Goal: Check status: Check status

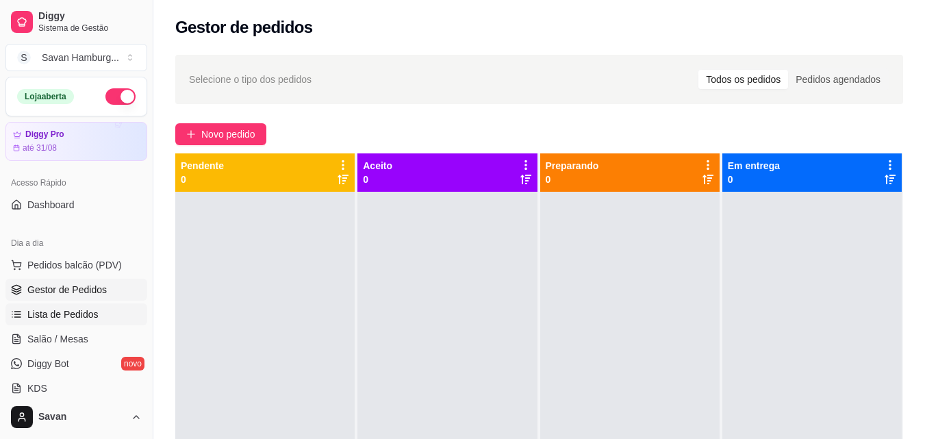
click at [103, 314] on link "Lista de Pedidos" at bounding box center [76, 314] width 142 height 22
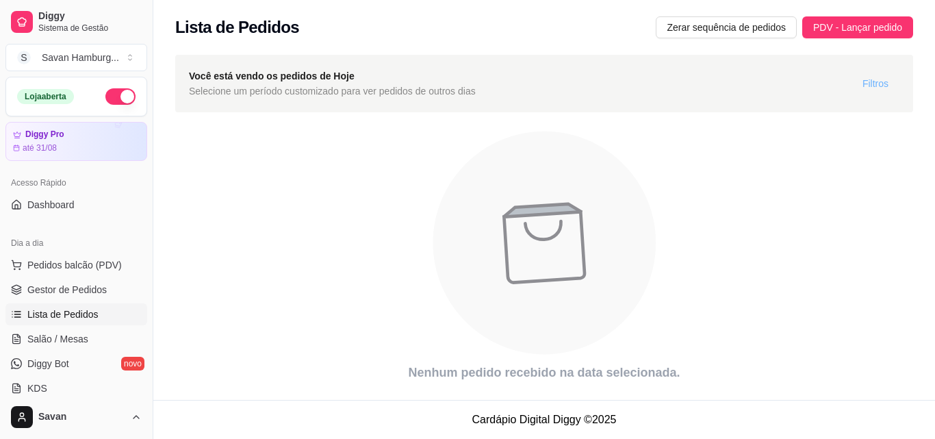
click at [876, 82] on span "Filtros" at bounding box center [876, 83] width 26 height 15
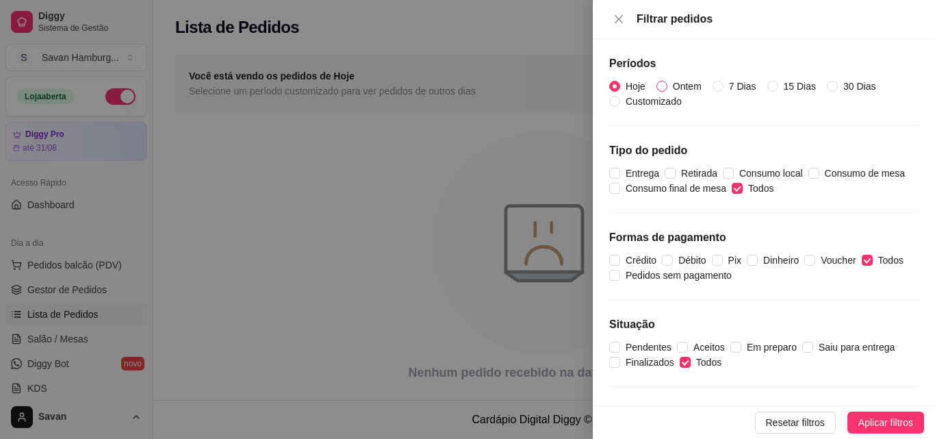
click at [685, 86] on span "Ontem" at bounding box center [688, 86] width 40 height 15
click at [668, 86] on input "Ontem" at bounding box center [662, 86] width 11 height 11
radio input "true"
radio input "false"
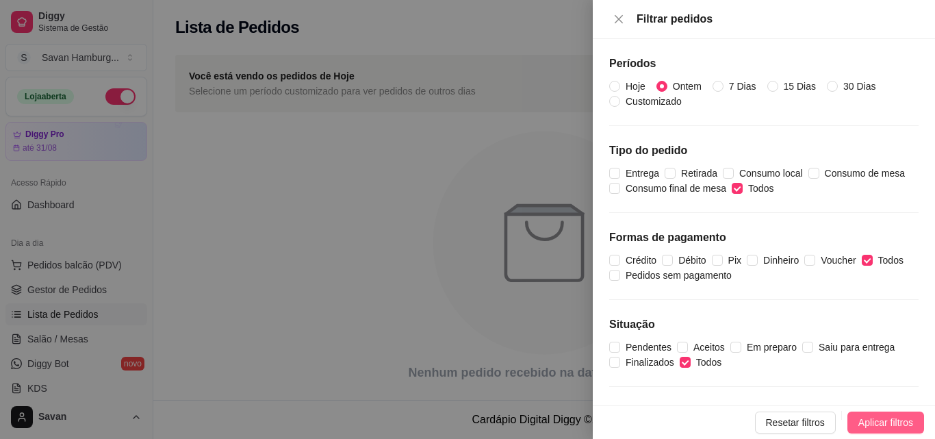
click at [863, 423] on span "Aplicar filtros" at bounding box center [886, 422] width 55 height 15
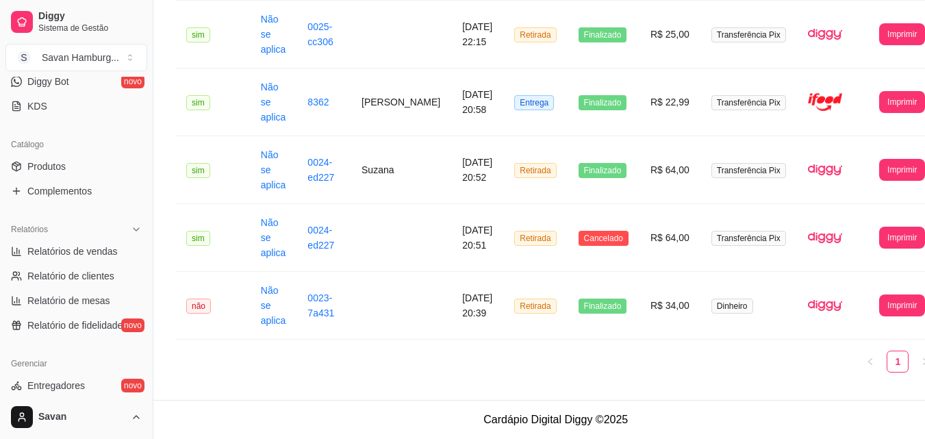
scroll to position [286, 0]
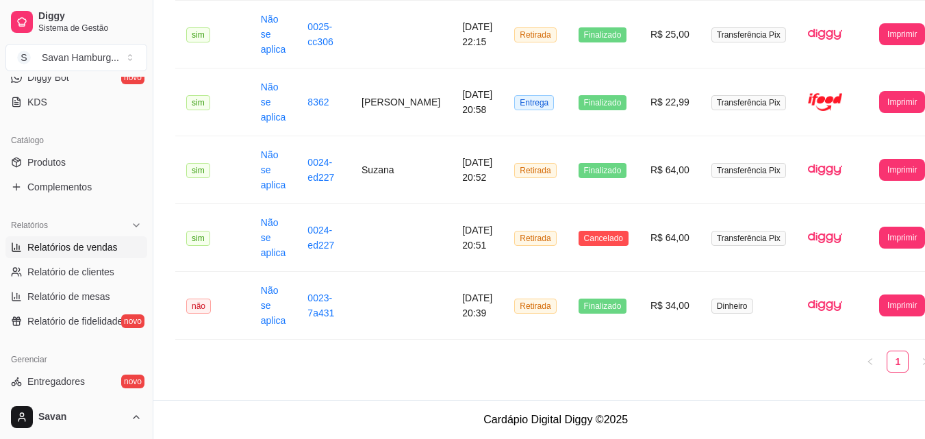
click at [79, 253] on span "Relatórios de vendas" at bounding box center [72, 247] width 90 height 14
select select "ALL"
select select "0"
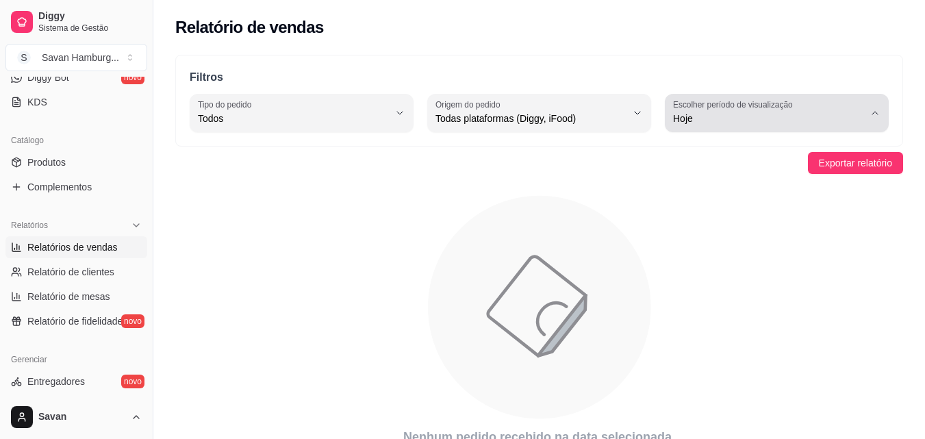
click at [723, 123] on span "Hoje" at bounding box center [768, 119] width 191 height 14
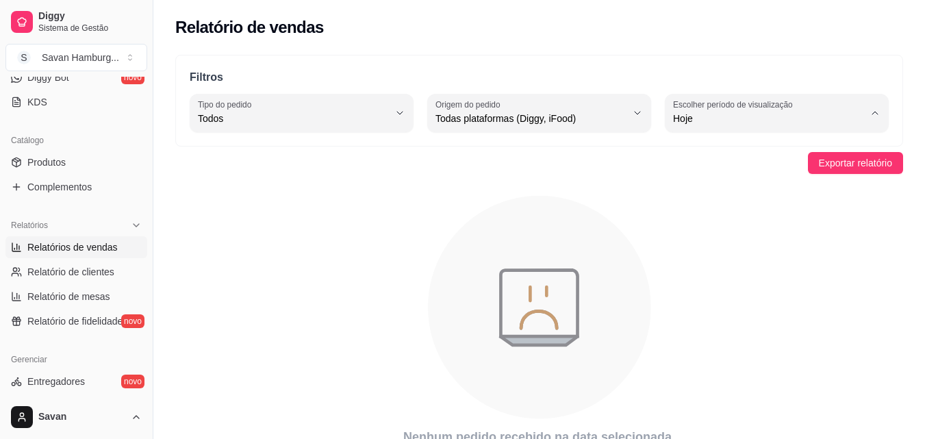
click at [704, 179] on span "Ontem" at bounding box center [770, 173] width 181 height 13
type input "1"
select select "1"
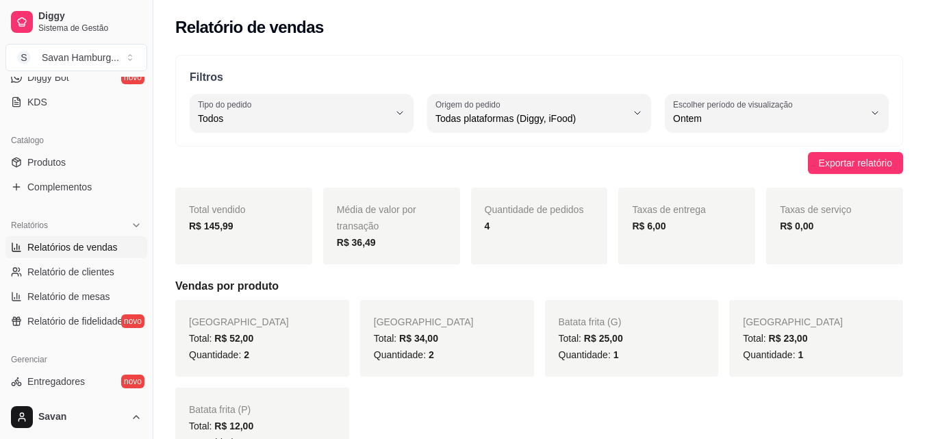
click at [527, 124] on span "Todas plataformas (Diggy, iFood)" at bounding box center [531, 119] width 191 height 14
click at [459, 177] on span "Diggy" at bounding box center [532, 173] width 181 height 13
type input "DIGGY"
select select "DIGGY"
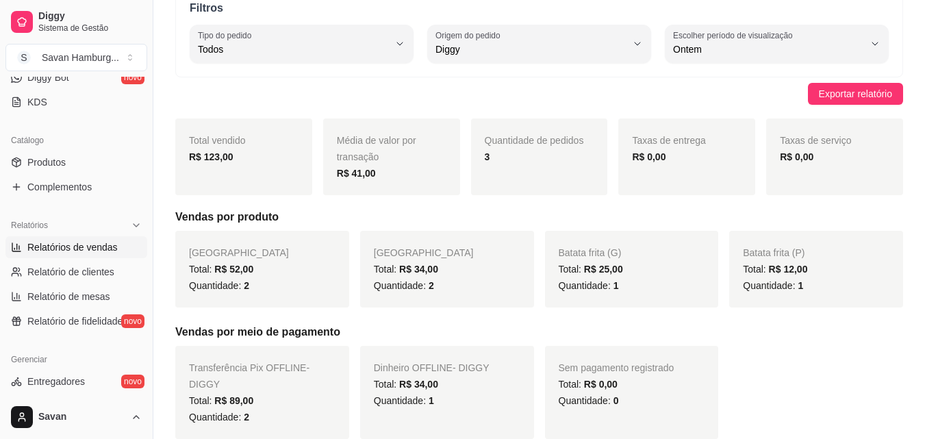
scroll to position [66, 0]
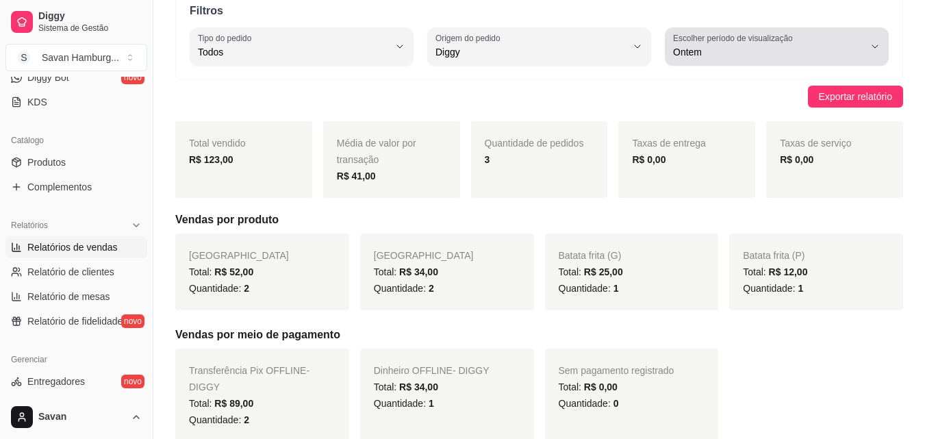
click at [816, 41] on div "Ontem" at bounding box center [768, 46] width 191 height 27
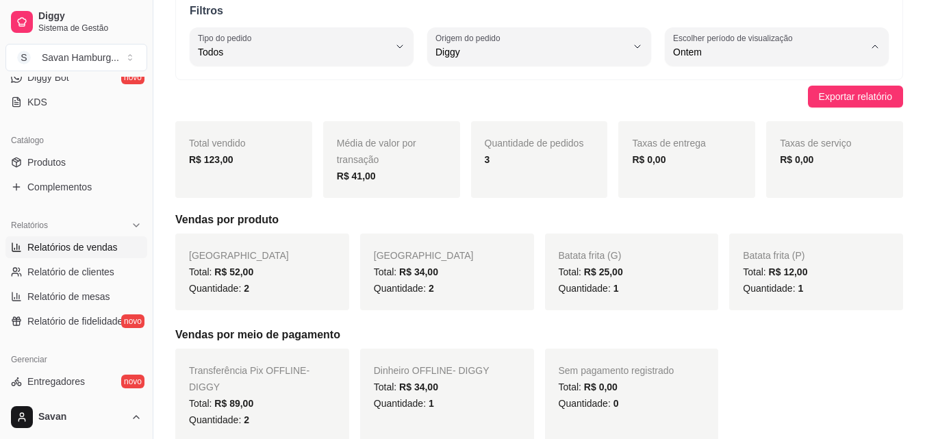
click at [707, 225] on span "Customizado" at bounding box center [770, 218] width 181 height 13
type input "-1"
select select "-1"
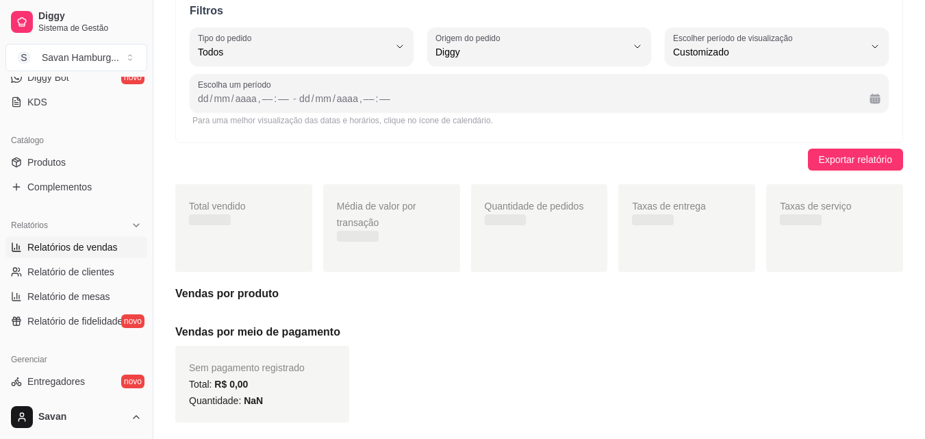
scroll to position [13, 0]
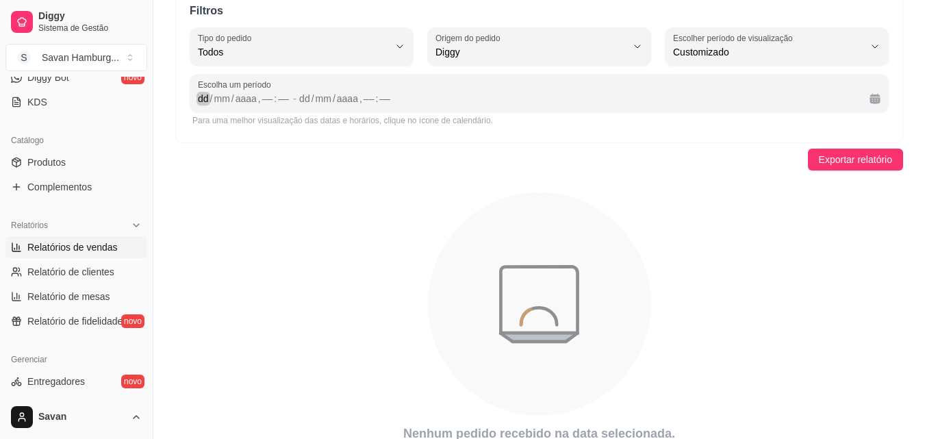
click at [205, 100] on div "dd" at bounding box center [204, 99] width 14 height 14
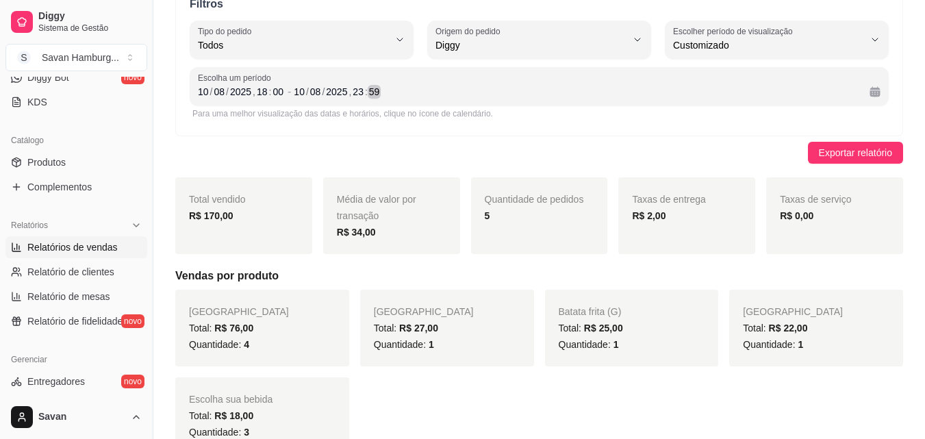
scroll to position [0, 0]
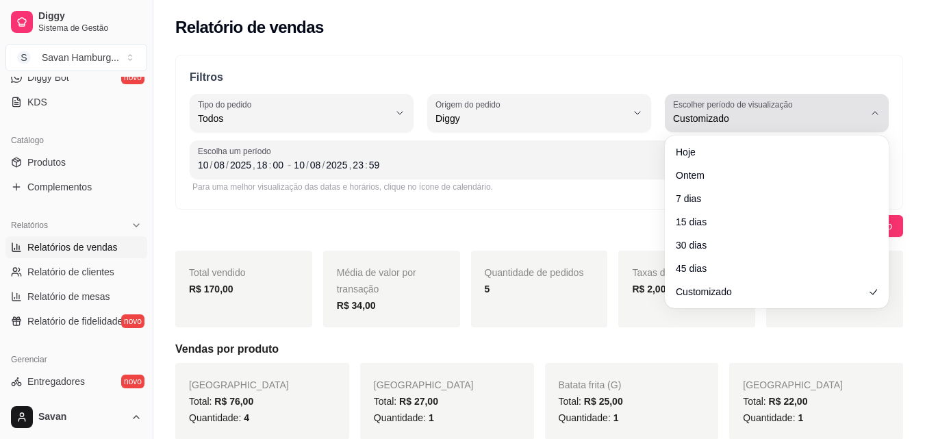
click at [755, 122] on span "Customizado" at bounding box center [768, 119] width 191 height 14
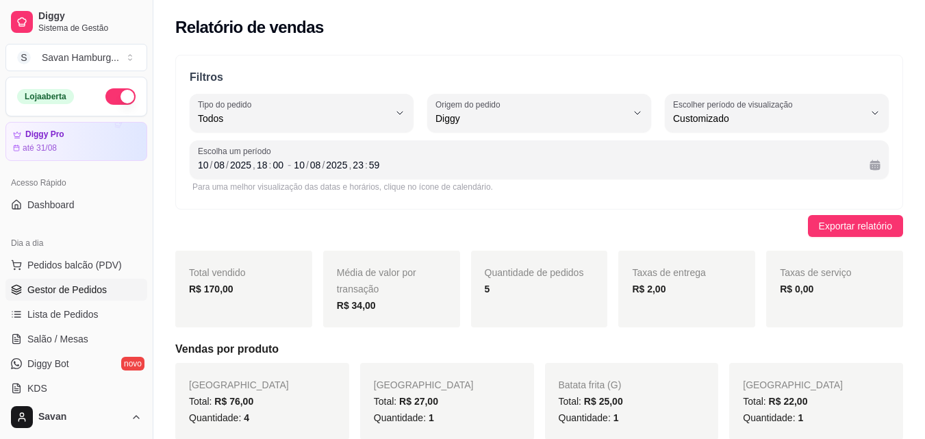
click at [65, 294] on span "Gestor de Pedidos" at bounding box center [66, 290] width 79 height 14
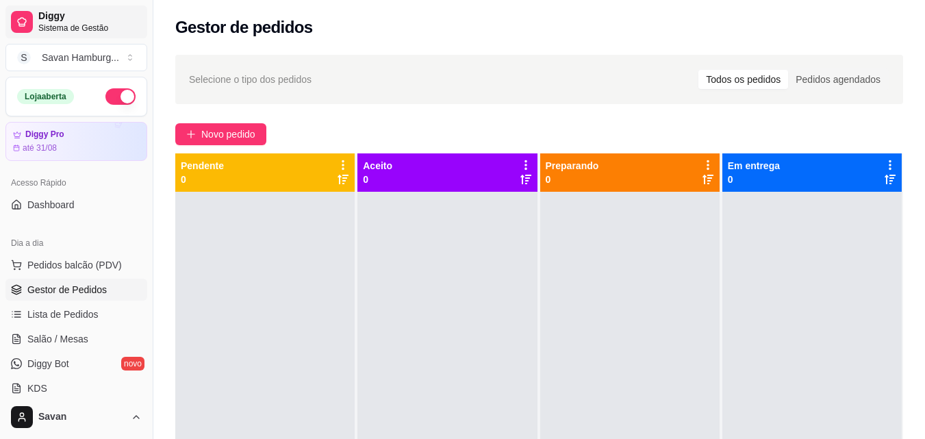
click at [5, 279] on link "Gestor de Pedidos" at bounding box center [76, 290] width 142 height 22
drag, startPoint x: 147, startPoint y: 189, endPoint x: 147, endPoint y: 247, distance: 57.5
click at [147, 247] on div "Diggy Sistema de Gestão S Savan Hamburg ... Loja aberta Diggy Pro até 31/08 Ace…" at bounding box center [76, 219] width 153 height 439
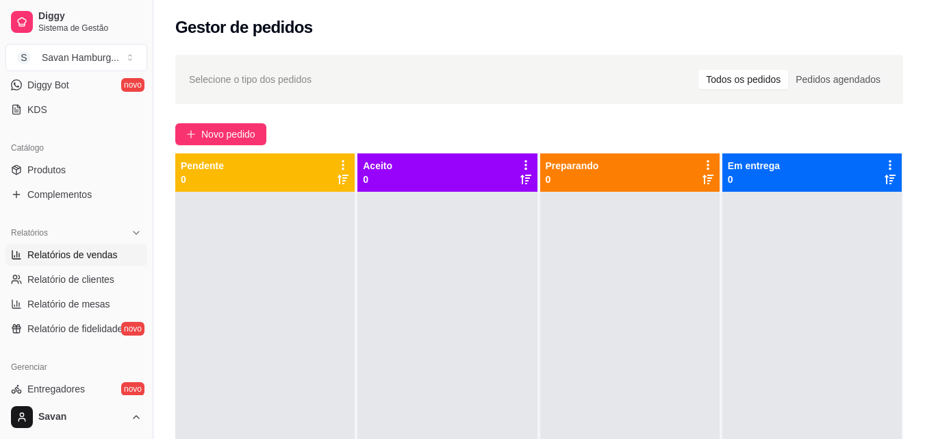
click at [90, 249] on span "Relatórios de vendas" at bounding box center [72, 255] width 90 height 14
select select "ALL"
select select "0"
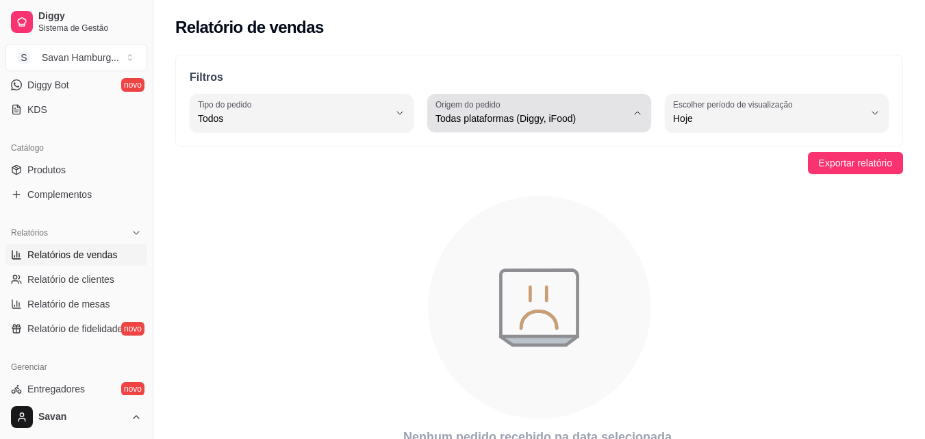
click at [603, 118] on span "Todas plataformas (Diggy, iFood)" at bounding box center [531, 119] width 191 height 14
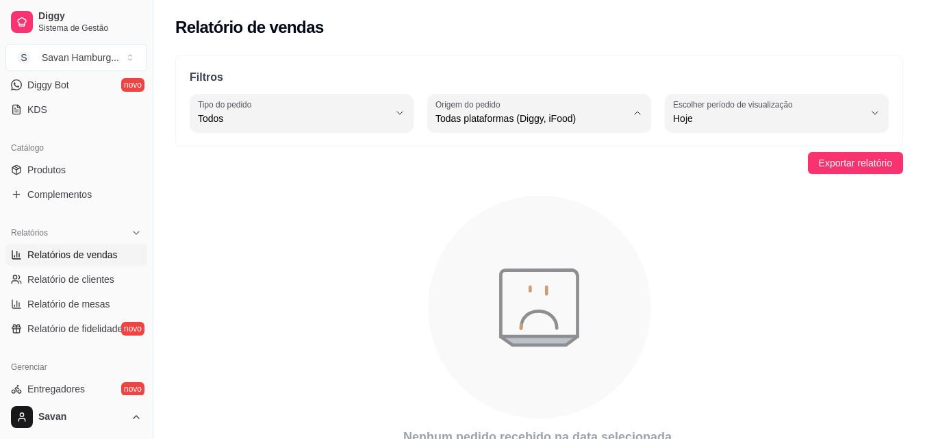
click at [498, 178] on span "Diggy" at bounding box center [532, 173] width 181 height 13
type input "DIGGY"
select select "DIGGY"
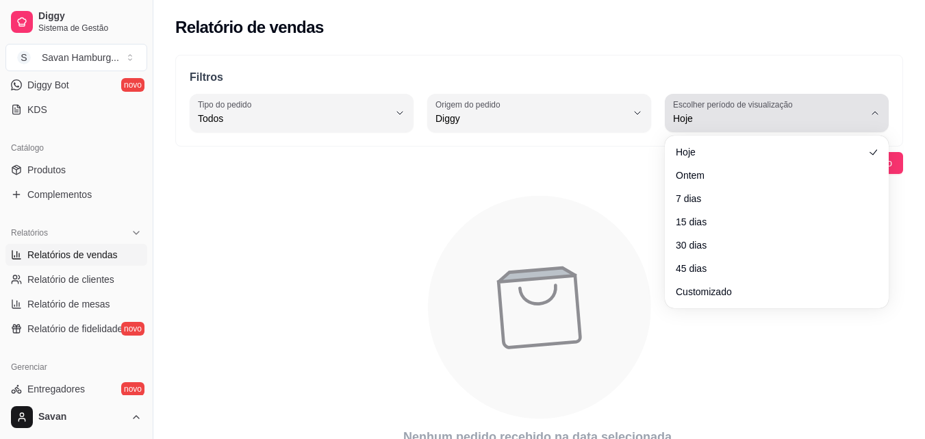
click at [698, 120] on span "Hoje" at bounding box center [768, 119] width 191 height 14
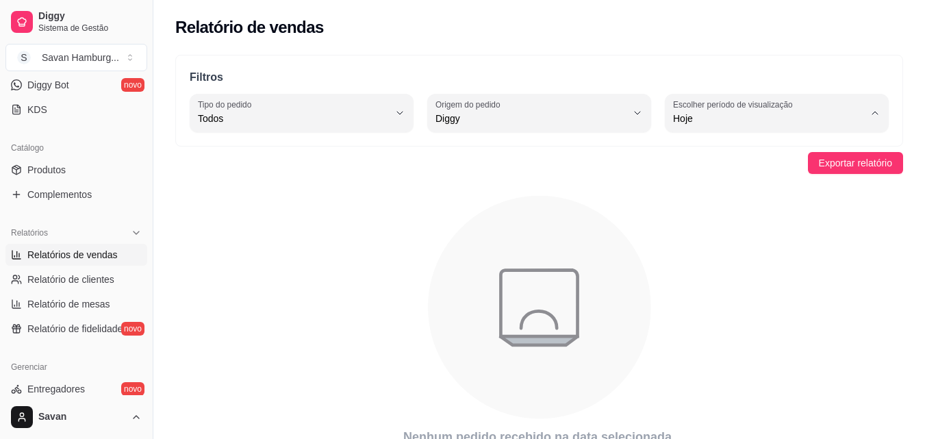
click at [697, 225] on span "15 dias" at bounding box center [770, 218] width 181 height 13
type input "15"
select select "15"
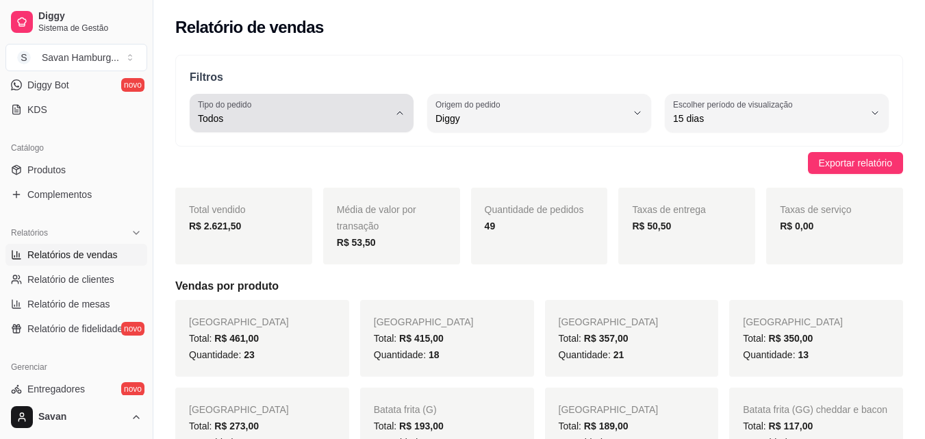
click at [351, 116] on span "Todos" at bounding box center [293, 119] width 191 height 14
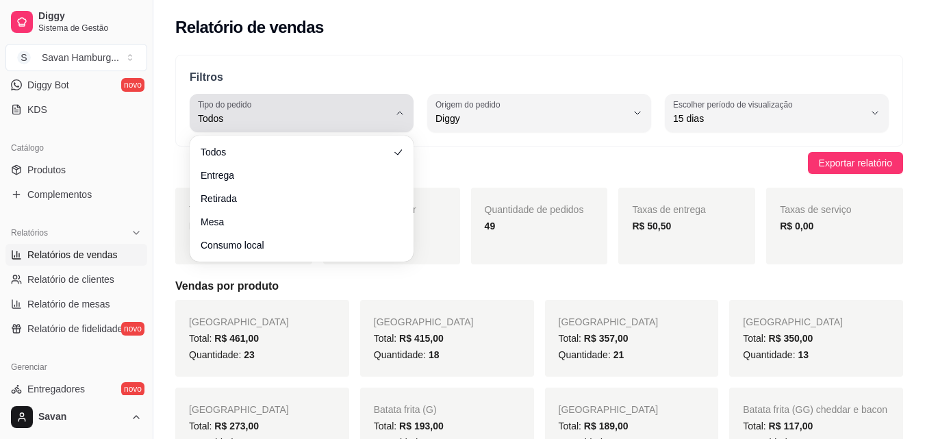
click at [351, 116] on span "Todos" at bounding box center [293, 119] width 191 height 14
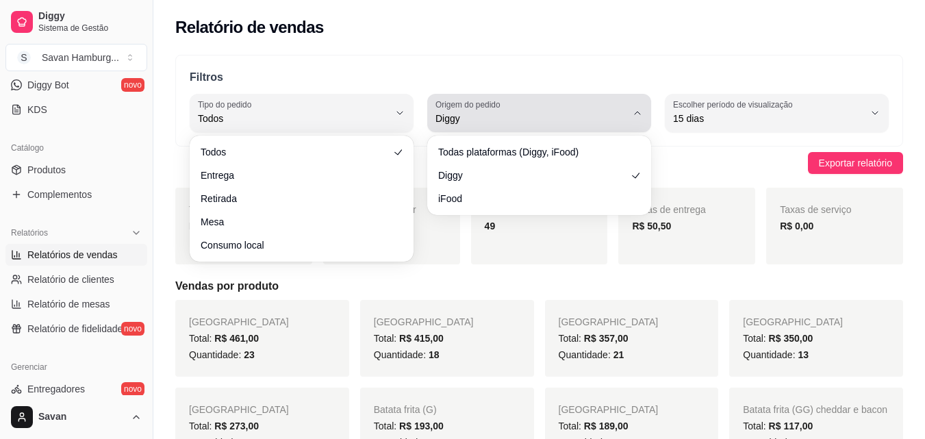
click at [481, 121] on span "Diggy" at bounding box center [531, 119] width 191 height 14
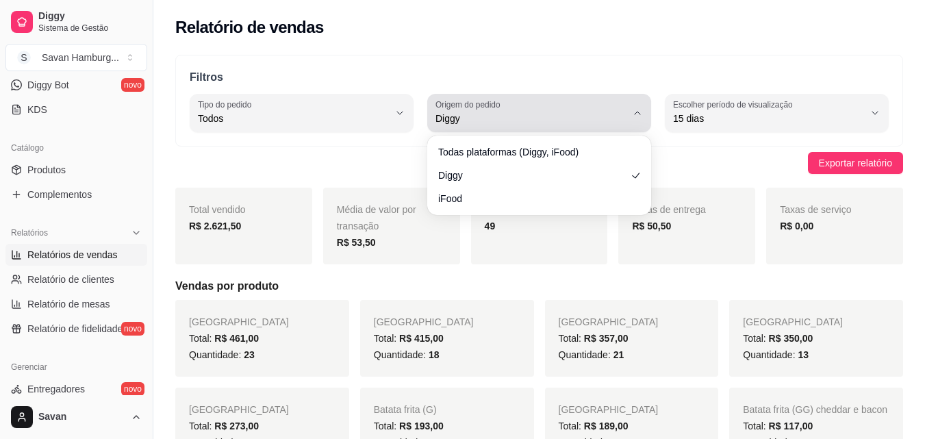
click at [481, 121] on span "Diggy" at bounding box center [531, 119] width 191 height 14
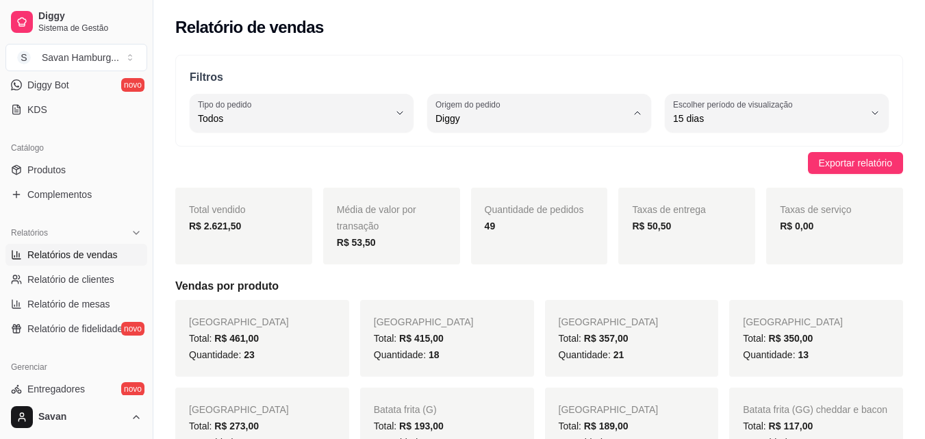
click at [529, 182] on li "Diggy" at bounding box center [539, 173] width 205 height 21
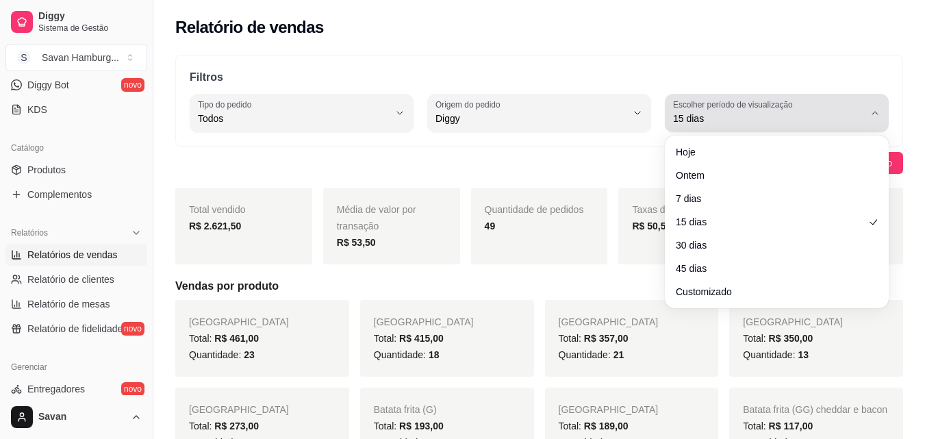
click at [707, 107] on label "Escolher período de visualização" at bounding box center [735, 105] width 124 height 12
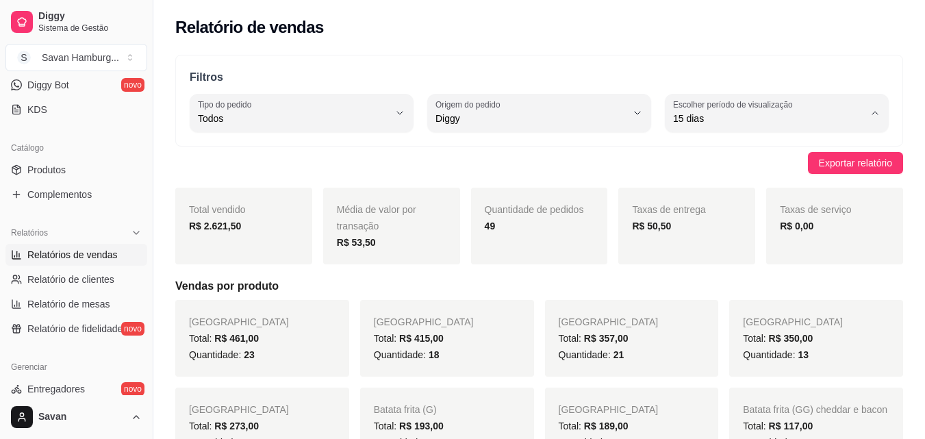
click at [703, 244] on span "30 dias" at bounding box center [770, 240] width 181 height 13
type input "30"
select select "30"
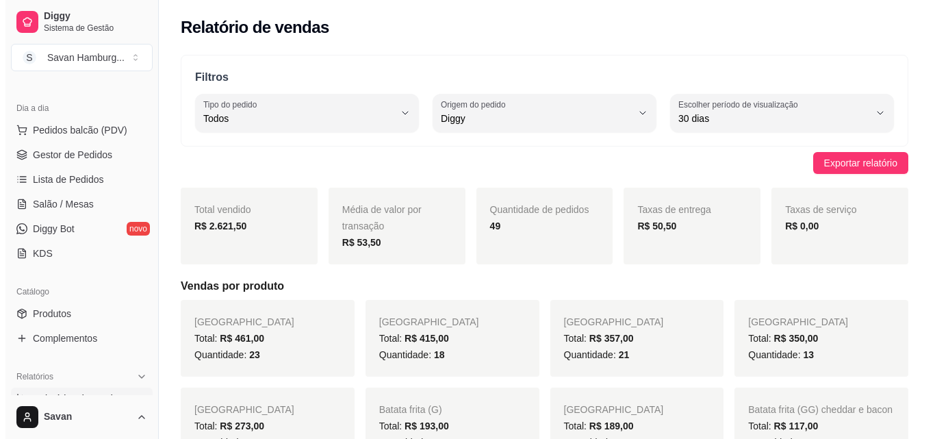
scroll to position [131, 0]
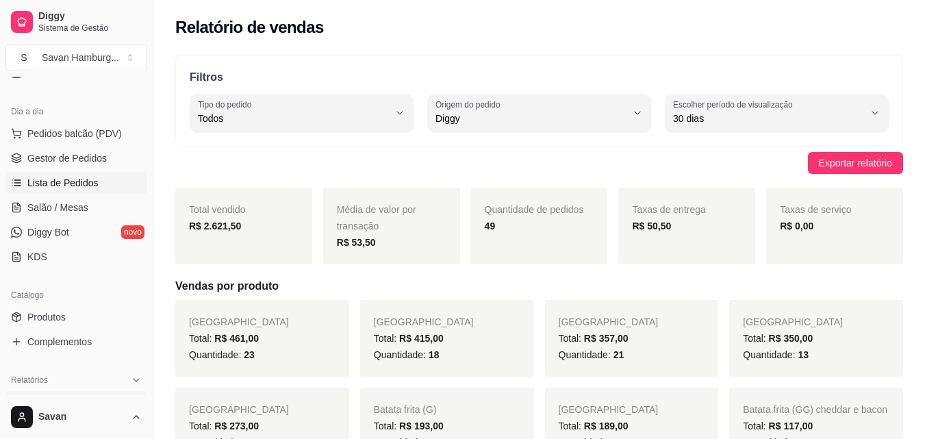
click at [103, 177] on link "Lista de Pedidos" at bounding box center [76, 183] width 142 height 22
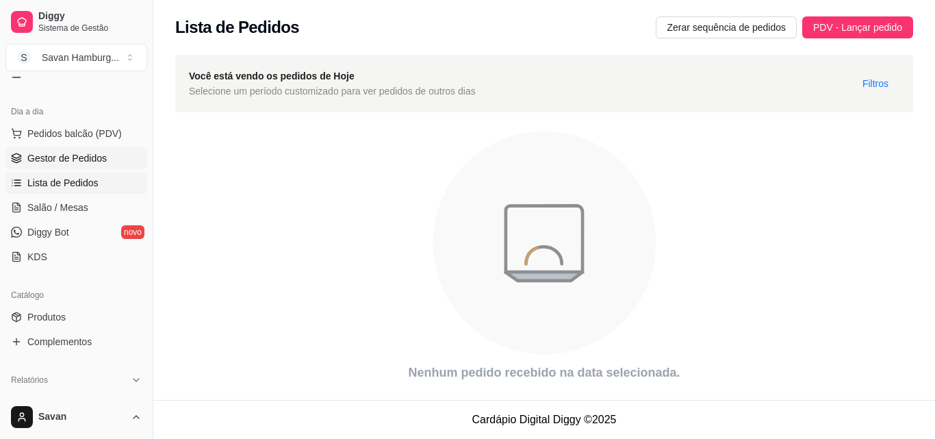
click at [84, 155] on span "Gestor de Pedidos" at bounding box center [66, 158] width 79 height 14
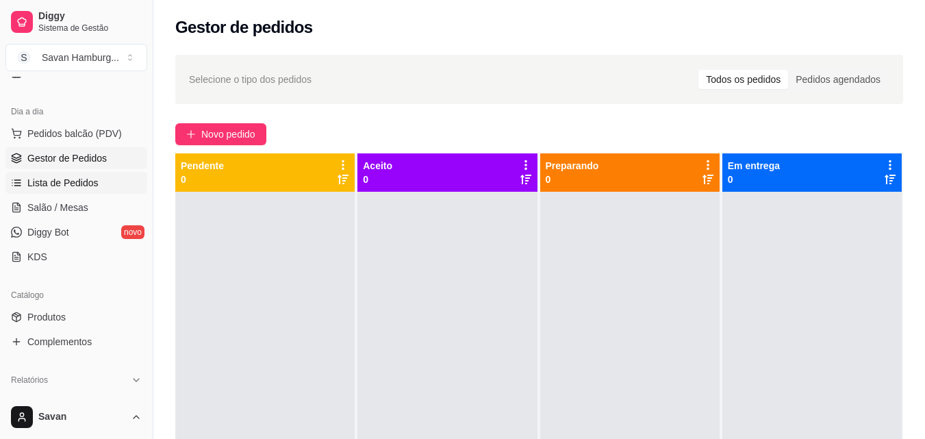
click at [75, 179] on span "Lista de Pedidos" at bounding box center [62, 183] width 71 height 14
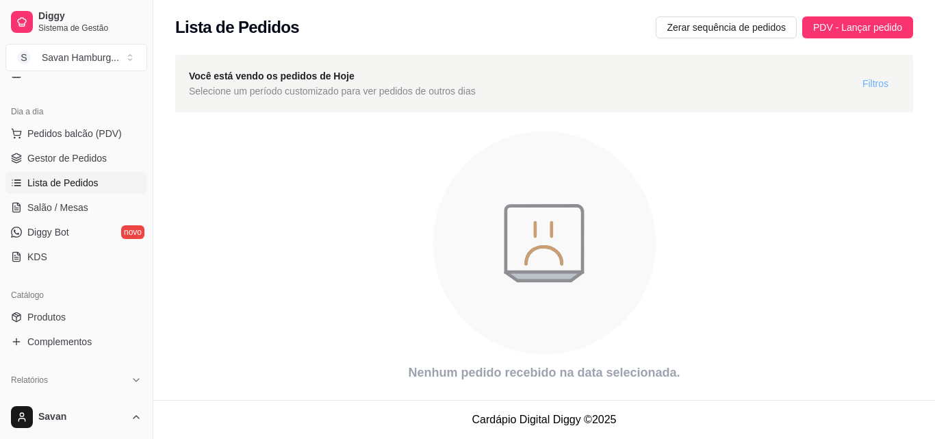
click at [869, 88] on span "Filtros" at bounding box center [876, 83] width 26 height 15
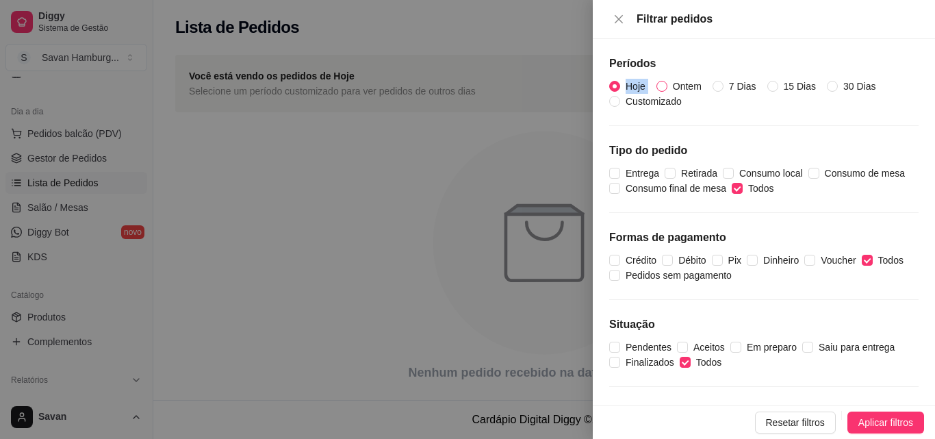
drag, startPoint x: 671, startPoint y: 77, endPoint x: 671, endPoint y: 85, distance: 8.2
click at [671, 85] on div "Períodos Hoje Ontem 7 Dias 15 Dias 30 Dias Customizado Tipo do pedido Entrega R…" at bounding box center [764, 222] width 342 height 366
click at [671, 85] on span "Ontem" at bounding box center [688, 86] width 40 height 15
click at [668, 85] on input "Ontem" at bounding box center [662, 86] width 11 height 11
radio input "true"
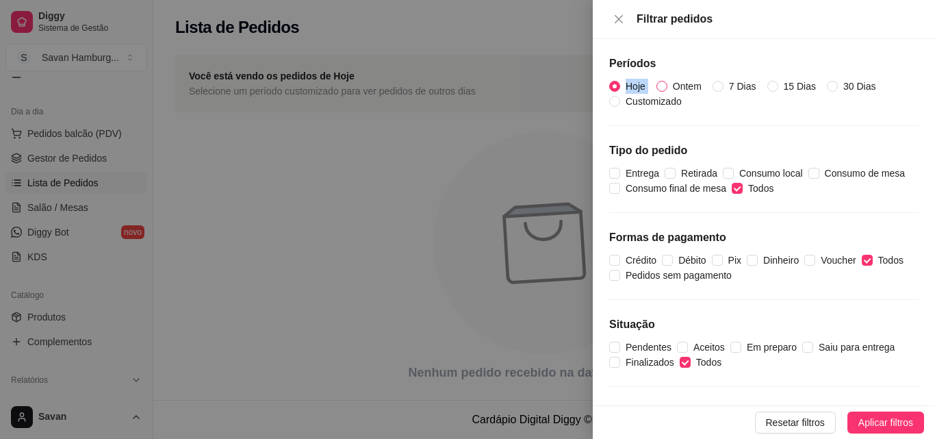
radio input "false"
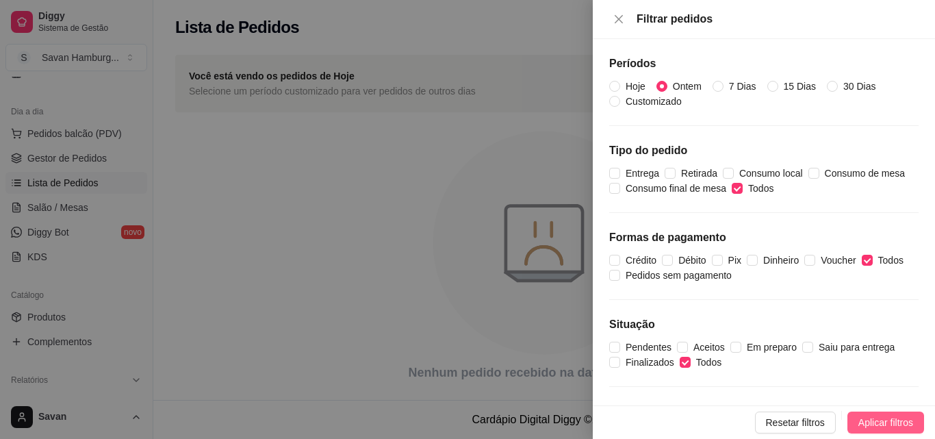
click at [864, 422] on span "Aplicar filtros" at bounding box center [886, 422] width 55 height 15
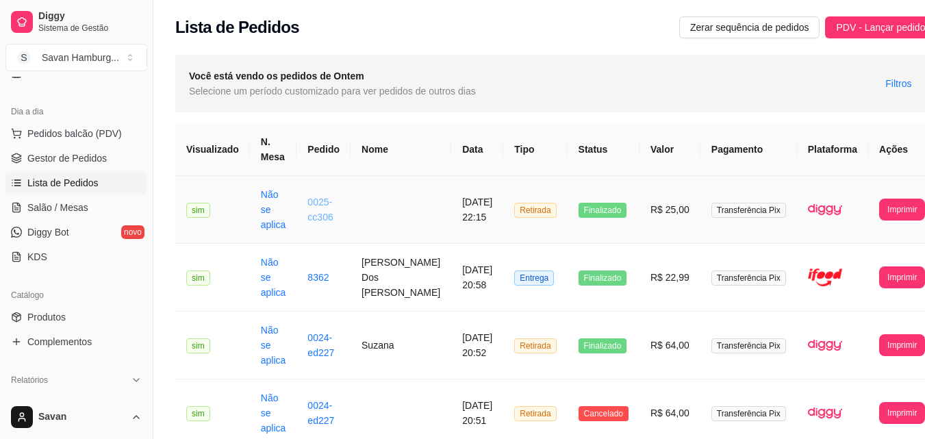
click at [320, 213] on link "0025-cc306" at bounding box center [319, 210] width 25 height 26
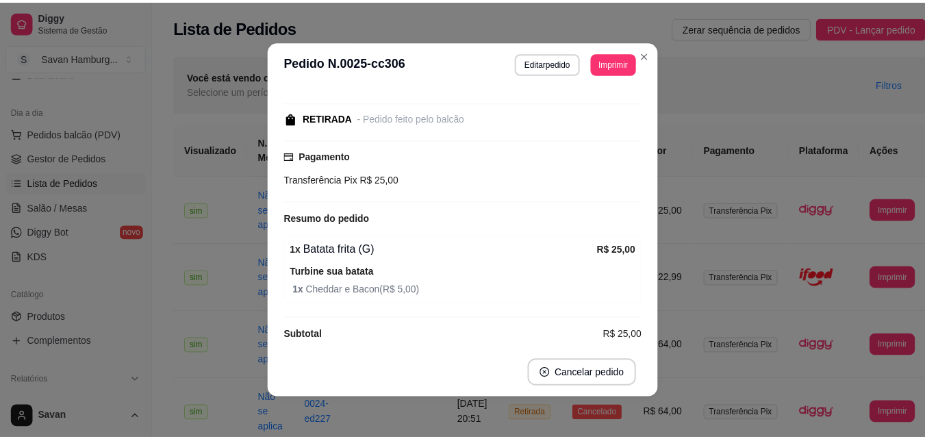
scroll to position [82, 0]
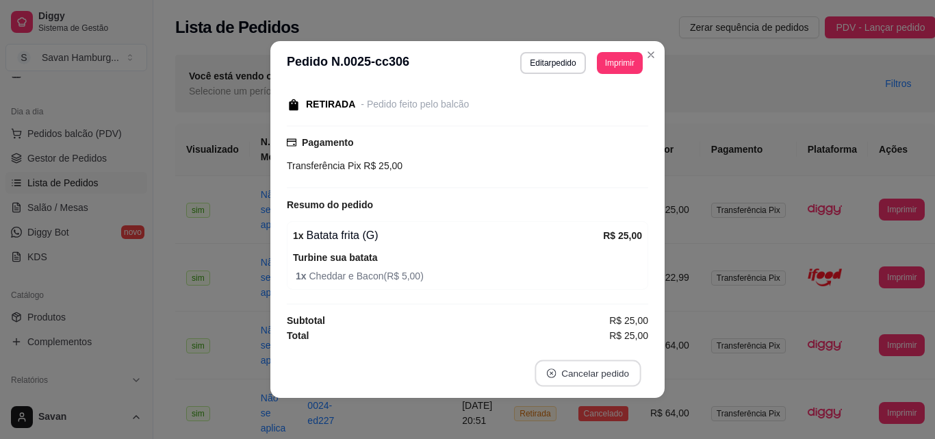
click at [562, 370] on button "Cancelar pedido" at bounding box center [588, 373] width 106 height 27
click at [548, 336] on button "não" at bounding box center [559, 339] width 51 height 25
